Goal: Information Seeking & Learning: Learn about a topic

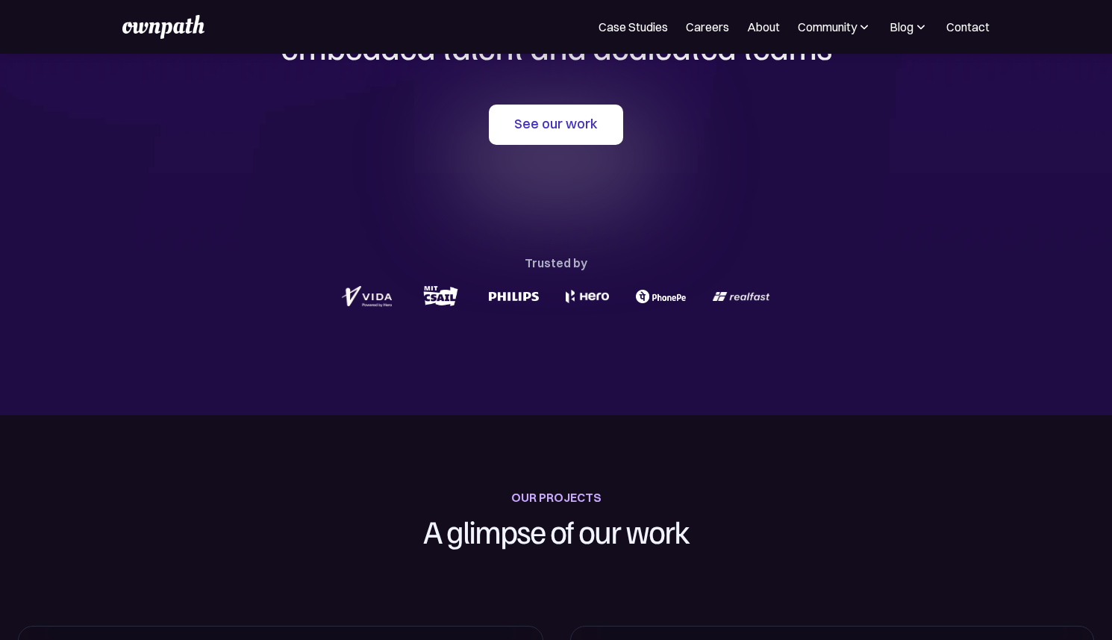
scroll to position [20, 0]
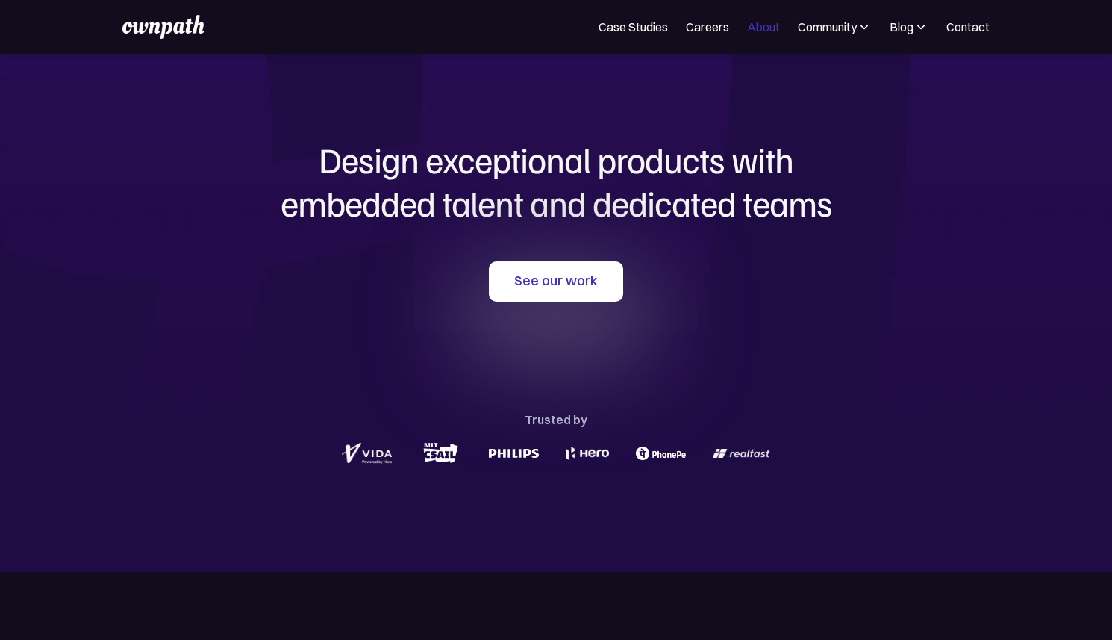
click at [775, 28] on link "About" at bounding box center [763, 27] width 33 height 18
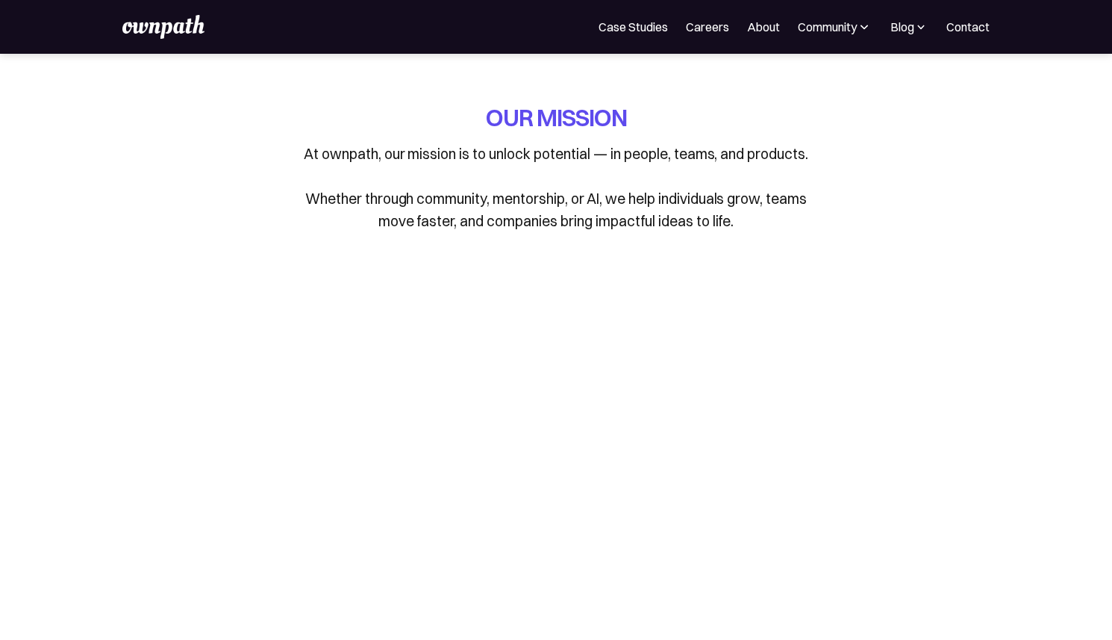
click at [917, 25] on img at bounding box center [921, 26] width 14 height 15
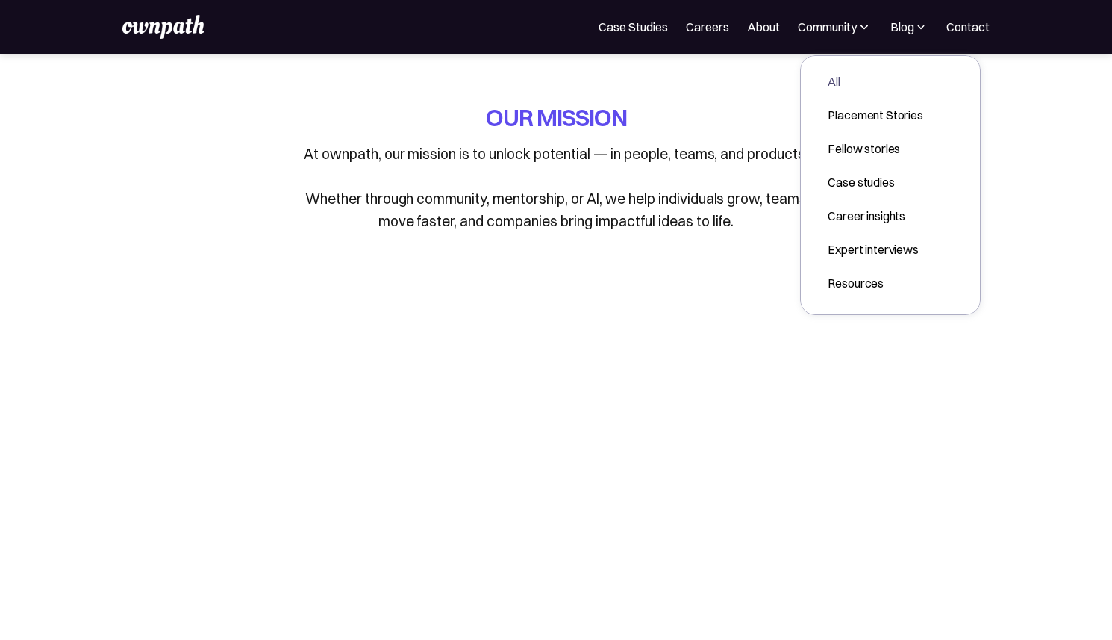
click at [868, 90] on link "All" at bounding box center [875, 81] width 119 height 27
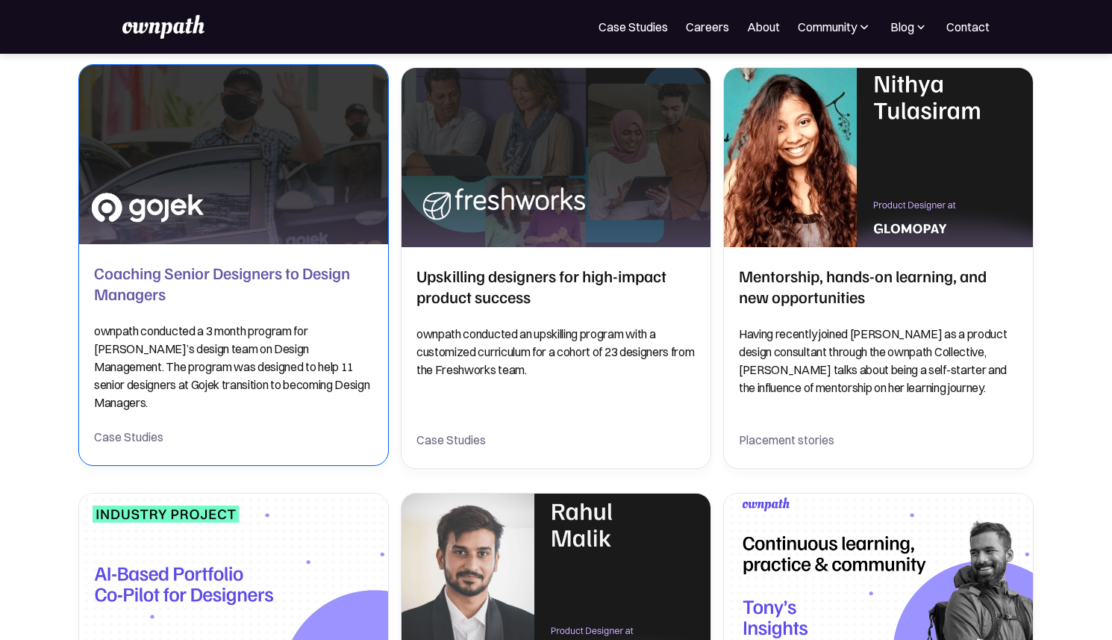
scroll to position [270, 0]
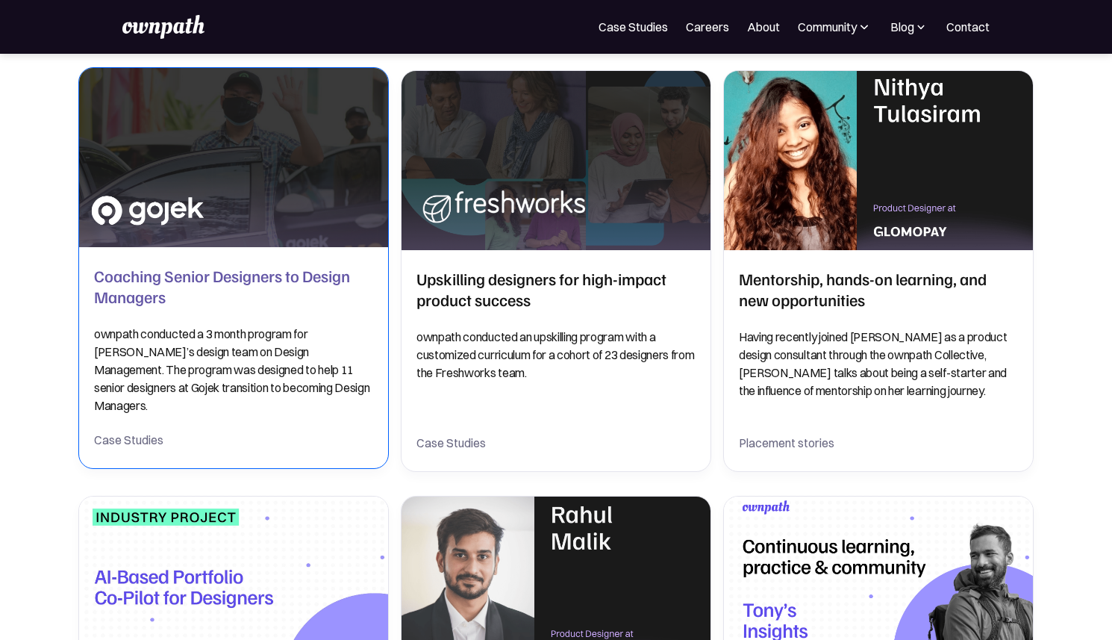
click at [221, 388] on p "ownpath conducted a 3 month program for [PERSON_NAME]’s design team on Design M…" at bounding box center [233, 370] width 279 height 90
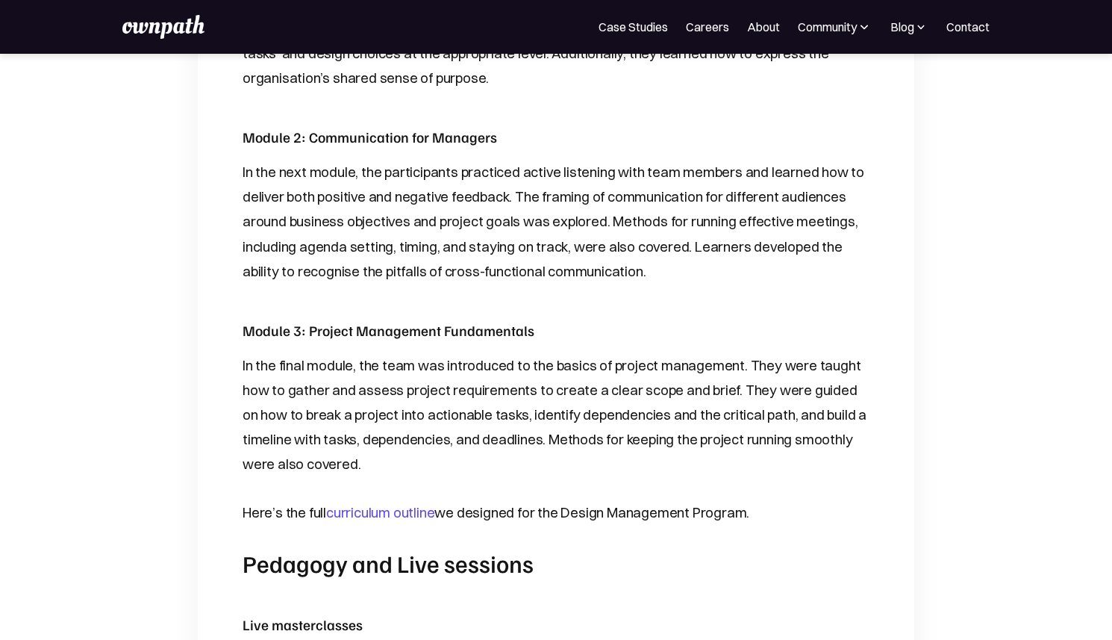
scroll to position [1141, 0]
